Goal: Information Seeking & Learning: Check status

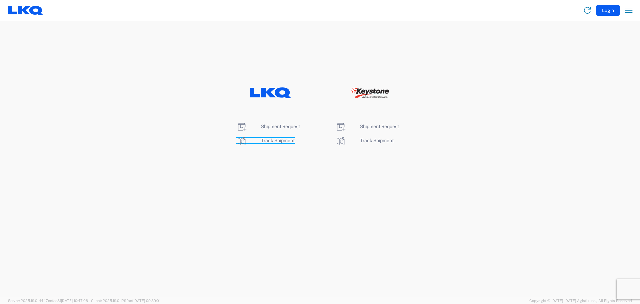
click at [277, 140] on span "Track Shipment" at bounding box center [278, 140] width 34 height 5
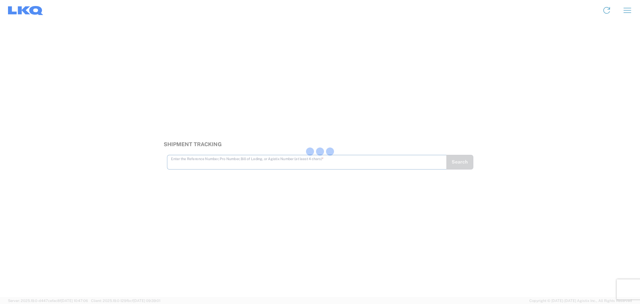
click at [323, 164] on div at bounding box center [320, 152] width 640 height 304
click at [323, 161] on div at bounding box center [320, 152] width 640 height 304
click at [314, 159] on input "text" at bounding box center [307, 159] width 272 height 12
type input "56495301"
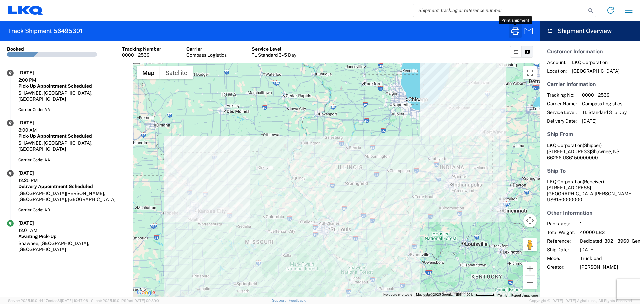
click at [515, 32] on icon "button" at bounding box center [515, 30] width 8 height 7
